Goal: Transaction & Acquisition: Purchase product/service

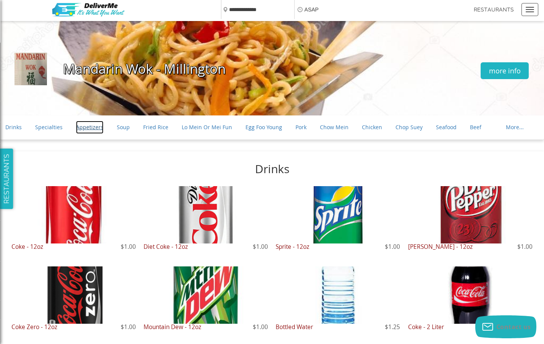
click at [87, 127] on link "Appetizers" at bounding box center [89, 127] width 27 height 13
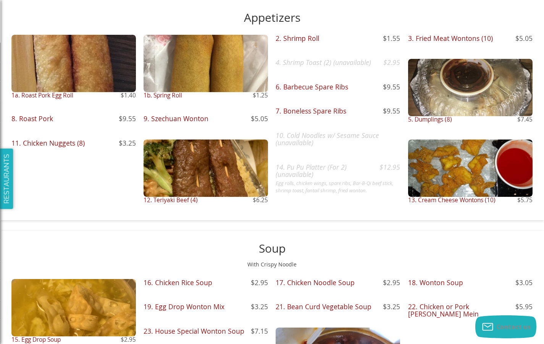
click at [73, 74] on div at bounding box center [73, 63] width 124 height 57
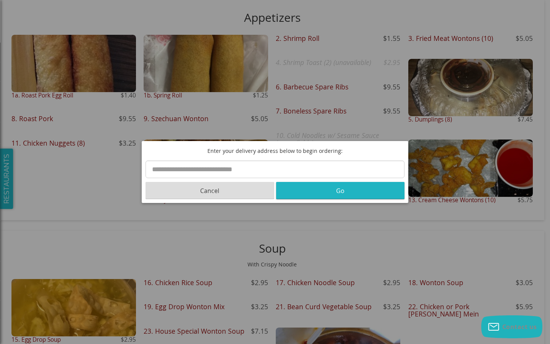
click at [210, 190] on button "Cancel" at bounding box center [209, 190] width 129 height 17
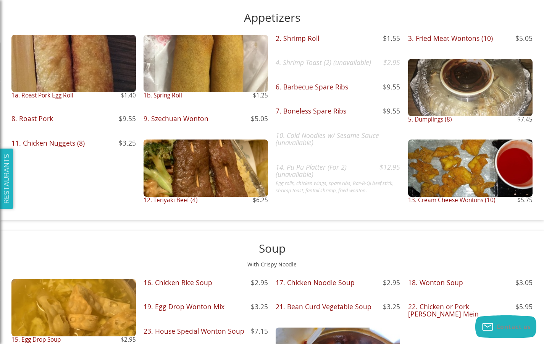
click at [73, 74] on div at bounding box center [73, 63] width 124 height 57
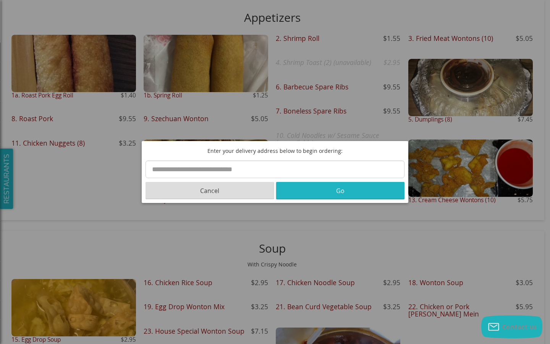
click at [275, 169] on input "text" at bounding box center [274, 169] width 259 height 18
type input "**********"
click at [340, 190] on button "Go" at bounding box center [340, 190] width 129 height 17
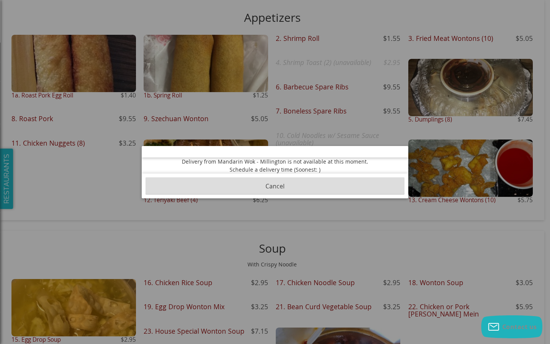
click at [275, 186] on button "Cancel" at bounding box center [274, 185] width 259 height 17
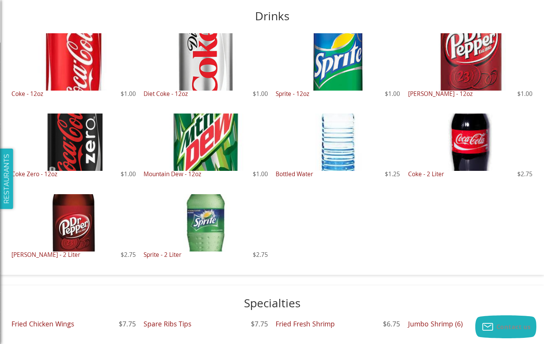
scroll to position [0, 0]
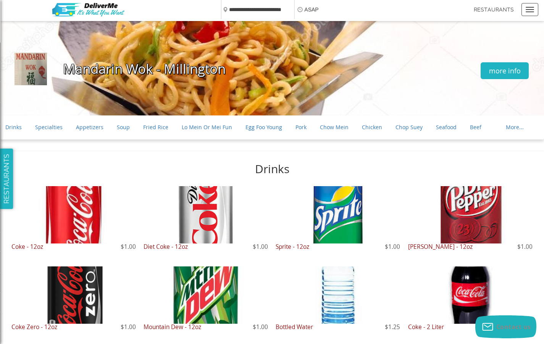
click at [310, 10] on button "ASAP" at bounding box center [308, 9] width 29 height 19
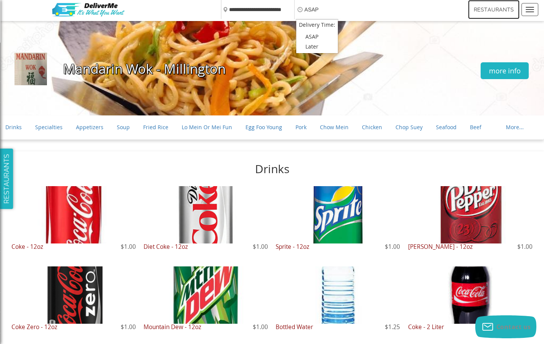
click at [494, 10] on link "Restaurants" at bounding box center [494, 9] width 52 height 19
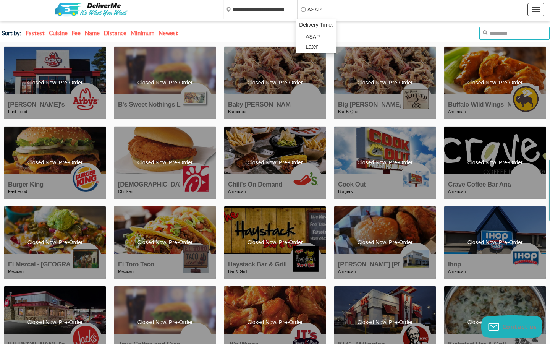
click at [504, 33] on input "text" at bounding box center [514, 33] width 70 height 13
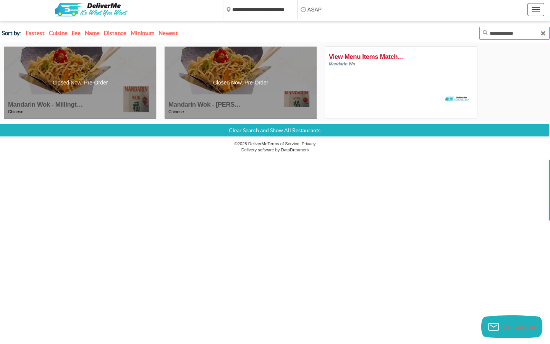
type input "**********"
click at [80, 82] on span "Closed Now. Pre-Order" at bounding box center [80, 83] width 152 height 8
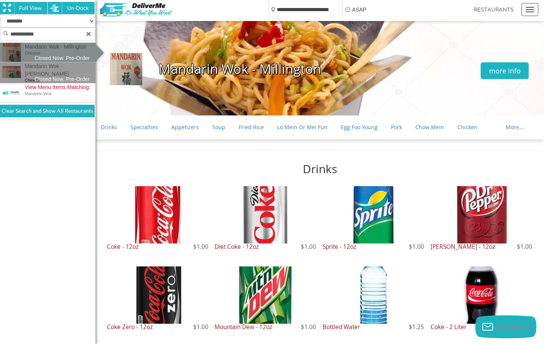
click at [530, 10] on span at bounding box center [530, 9] width 8 height 1
click at [358, 10] on button "ASAP" at bounding box center [356, 9] width 29 height 19
click at [530, 10] on span at bounding box center [530, 9] width 8 height 1
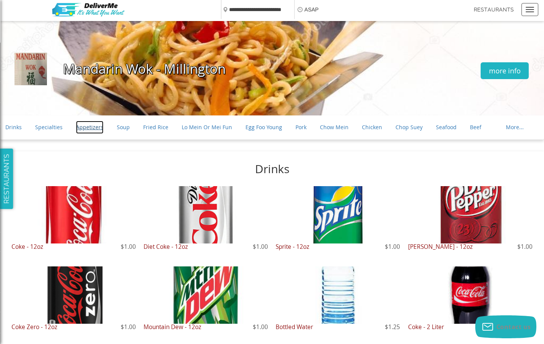
click at [87, 127] on link "Appetizers" at bounding box center [89, 127] width 27 height 13
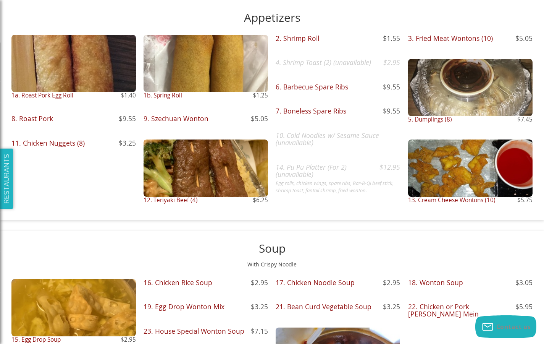
click at [73, 74] on div at bounding box center [73, 63] width 124 height 57
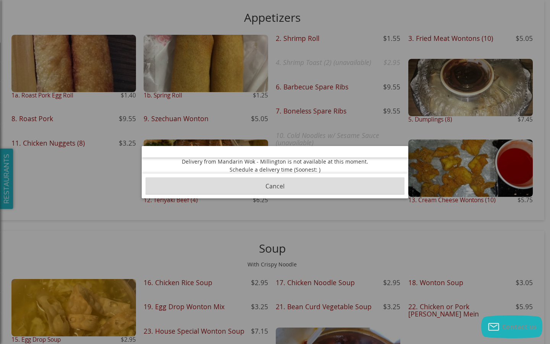
click at [275, 186] on button "Cancel" at bounding box center [274, 185] width 259 height 17
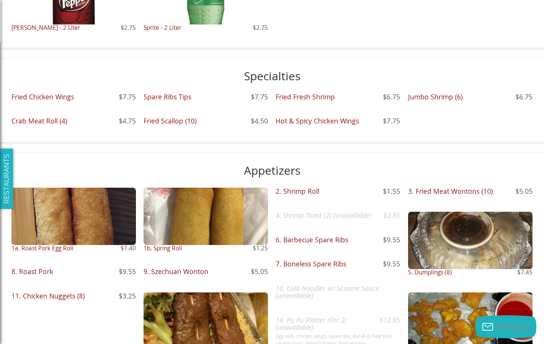
scroll to position [227, 0]
